Goal: Task Accomplishment & Management: Manage account settings

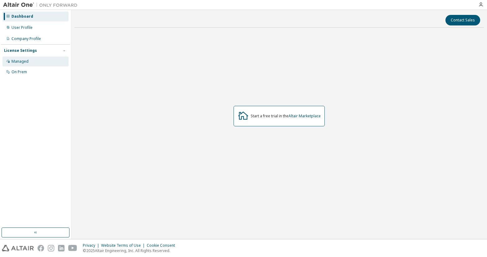
click at [28, 59] on div "Managed" at bounding box center [35, 61] width 66 height 10
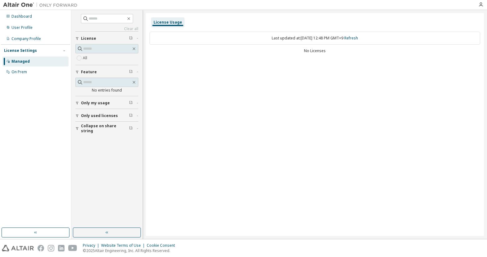
click at [105, 121] on button "Only used licenses" at bounding box center [106, 116] width 63 height 14
click at [96, 118] on button "Only used licenses" at bounding box center [106, 116] width 63 height 14
click at [97, 106] on button "Only my usage" at bounding box center [106, 103] width 63 height 14
click at [39, 30] on div "User Profile" at bounding box center [35, 28] width 66 height 10
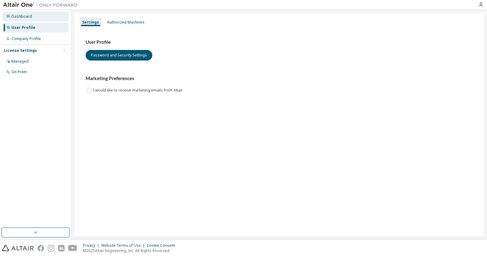
click at [37, 17] on div "Dashboard" at bounding box center [35, 16] width 66 height 10
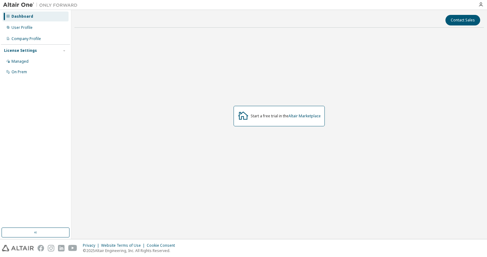
click at [483, 6] on div at bounding box center [480, 4] width 12 height 5
click at [481, 7] on icon "button" at bounding box center [480, 4] width 5 height 5
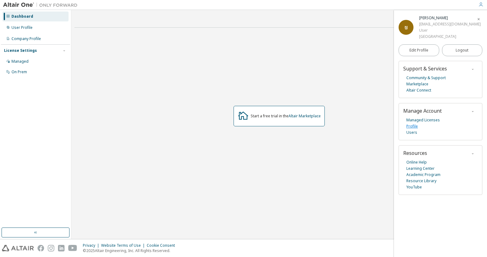
click at [413, 125] on link "Profile" at bounding box center [411, 126] width 11 height 6
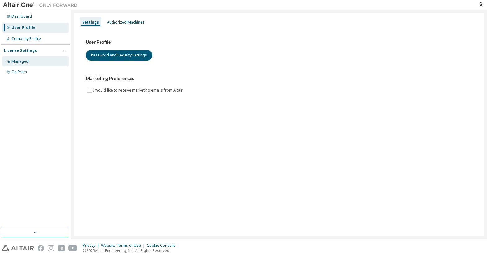
click at [18, 60] on div "Managed" at bounding box center [19, 61] width 17 height 5
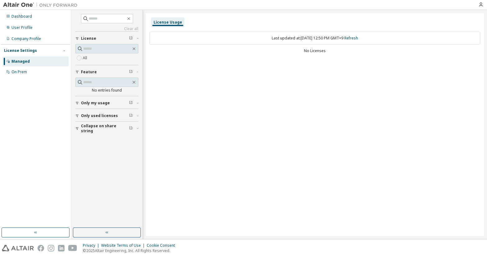
click at [97, 102] on span "Only my usage" at bounding box center [95, 102] width 29 height 5
click at [107, 135] on span "Only used licenses" at bounding box center [99, 133] width 37 height 5
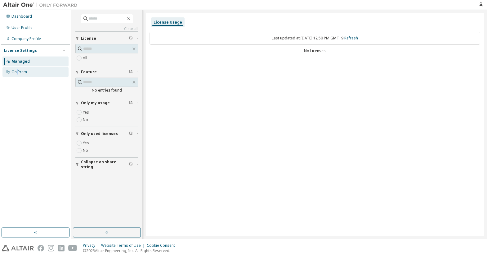
click at [17, 71] on div "On Prem" at bounding box center [18, 71] width 15 height 5
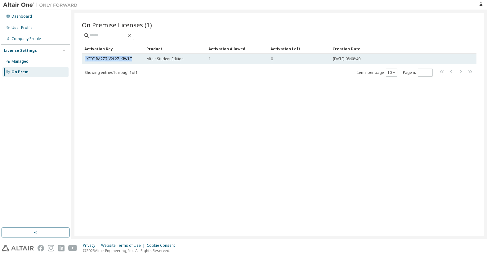
drag, startPoint x: 132, startPoint y: 58, endPoint x: 84, endPoint y: 61, distance: 47.8
click at [84, 61] on td "LXE9E-RA2Z7-V2L2Z-KIW1T" at bounding box center [113, 59] width 62 height 11
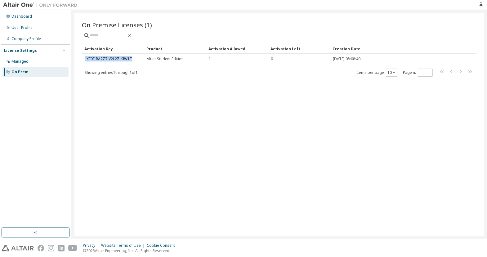
copy link "LXE9E-RA2Z7-V2L2Z-KIW1T"
click at [277, 88] on div "On Premise Licenses (1) Clear Load Save Save As Field Operator Value Select fil…" at bounding box center [278, 124] width 409 height 222
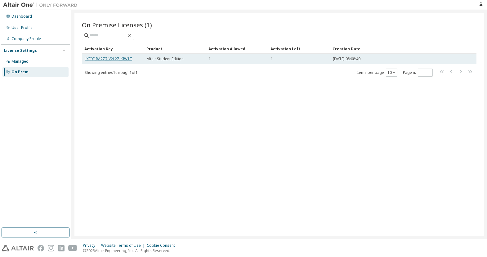
click at [120, 59] on link "LXE9E-RA2Z7-V2L2Z-KIW1T" at bounding box center [108, 58] width 47 height 5
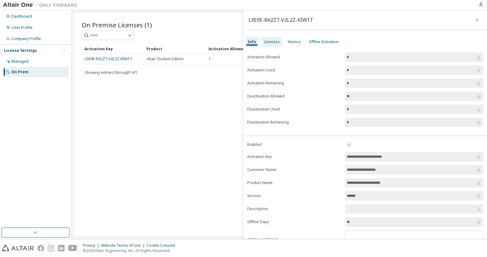
click at [275, 42] on div "Licenses" at bounding box center [271, 41] width 15 height 5
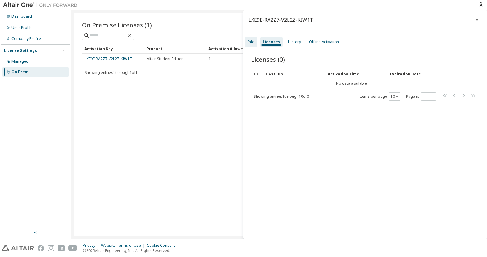
click at [251, 45] on div "Info" at bounding box center [251, 42] width 12 height 10
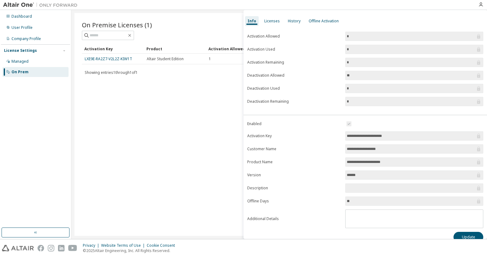
scroll to position [29, 0]
